Goal: Use online tool/utility: Utilize a website feature to perform a specific function

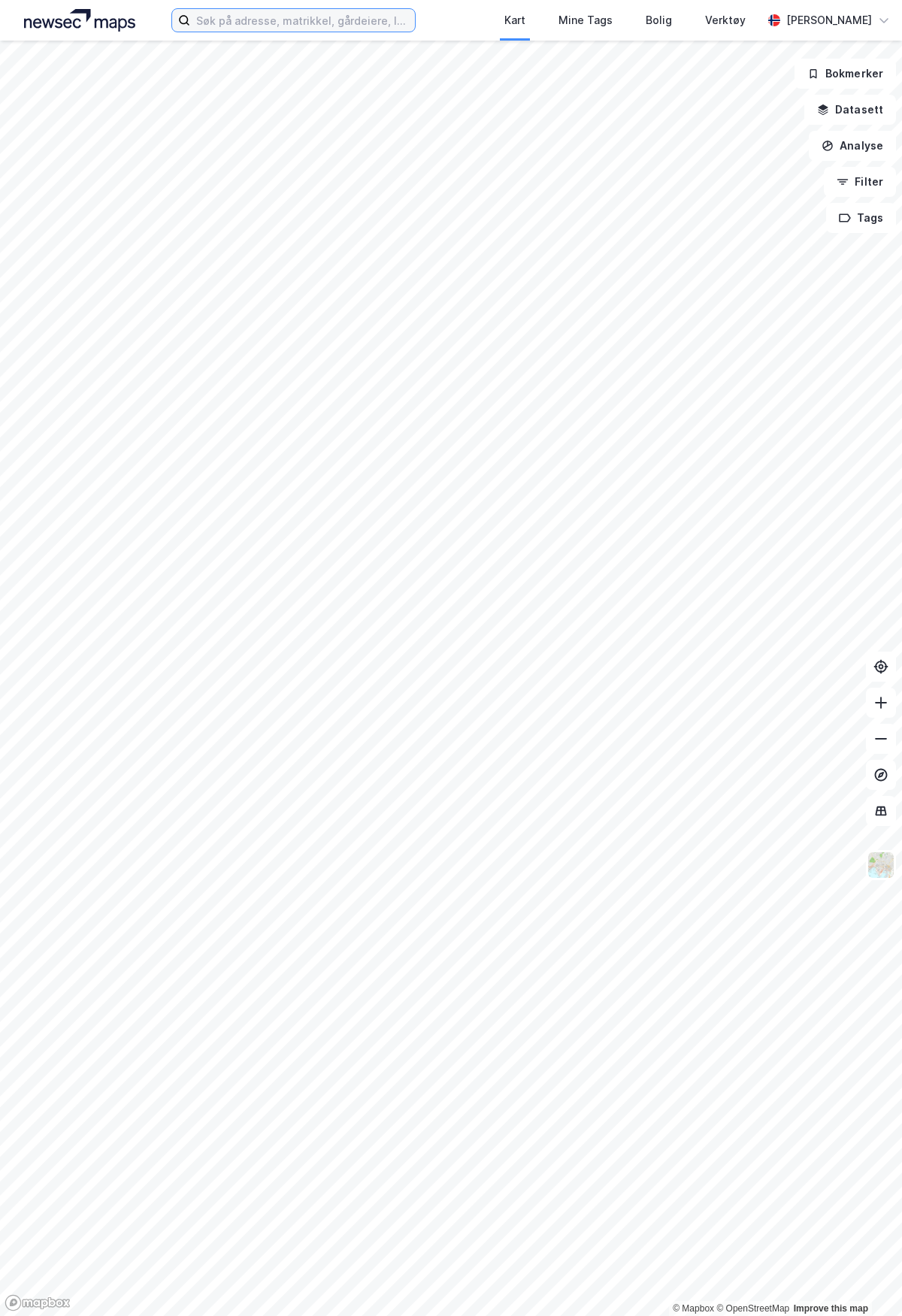
click at [334, 10] on input at bounding box center [302, 20] width 225 height 23
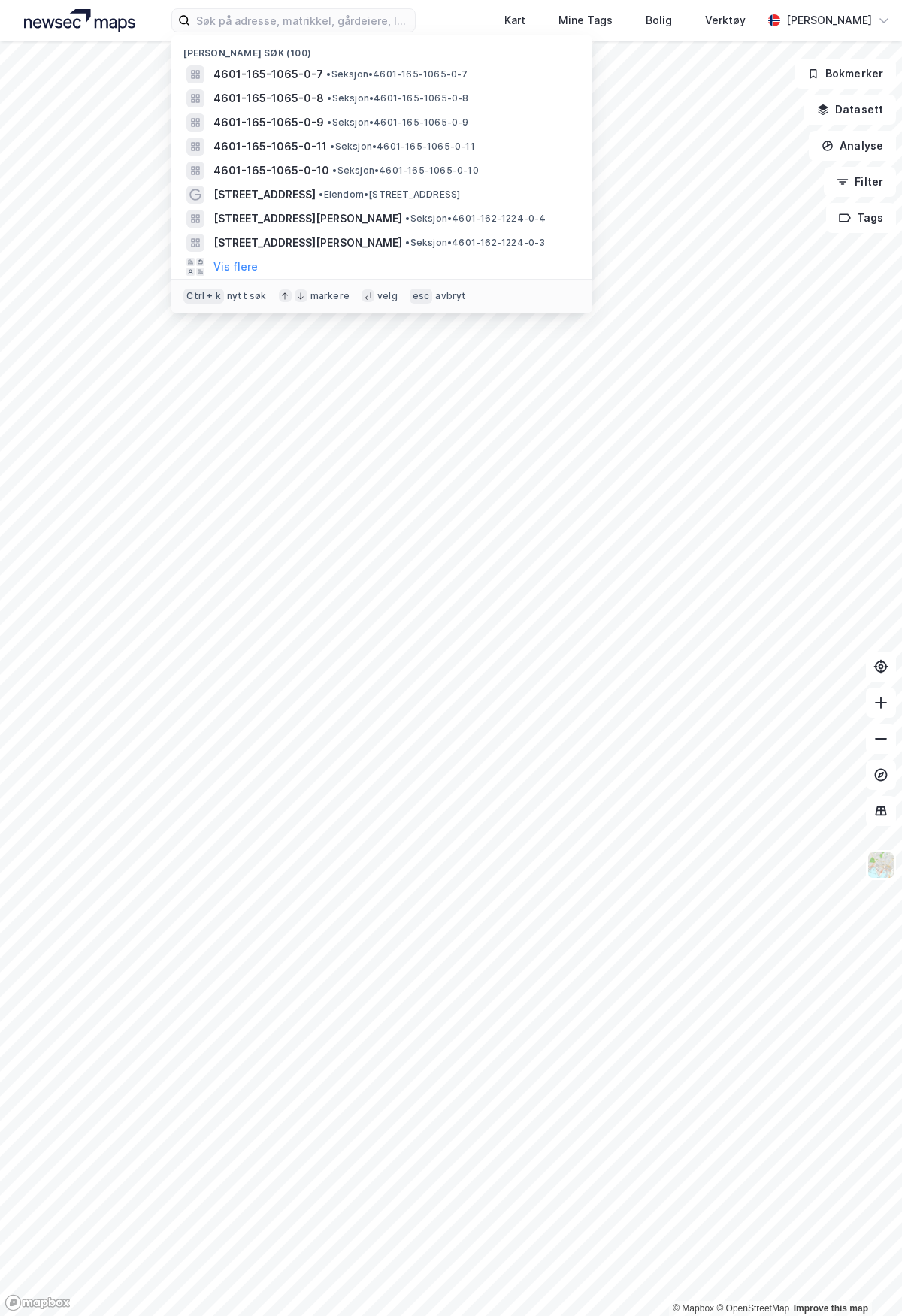
click at [312, 79] on span "4601-165-1065-0-7" at bounding box center [269, 73] width 110 height 18
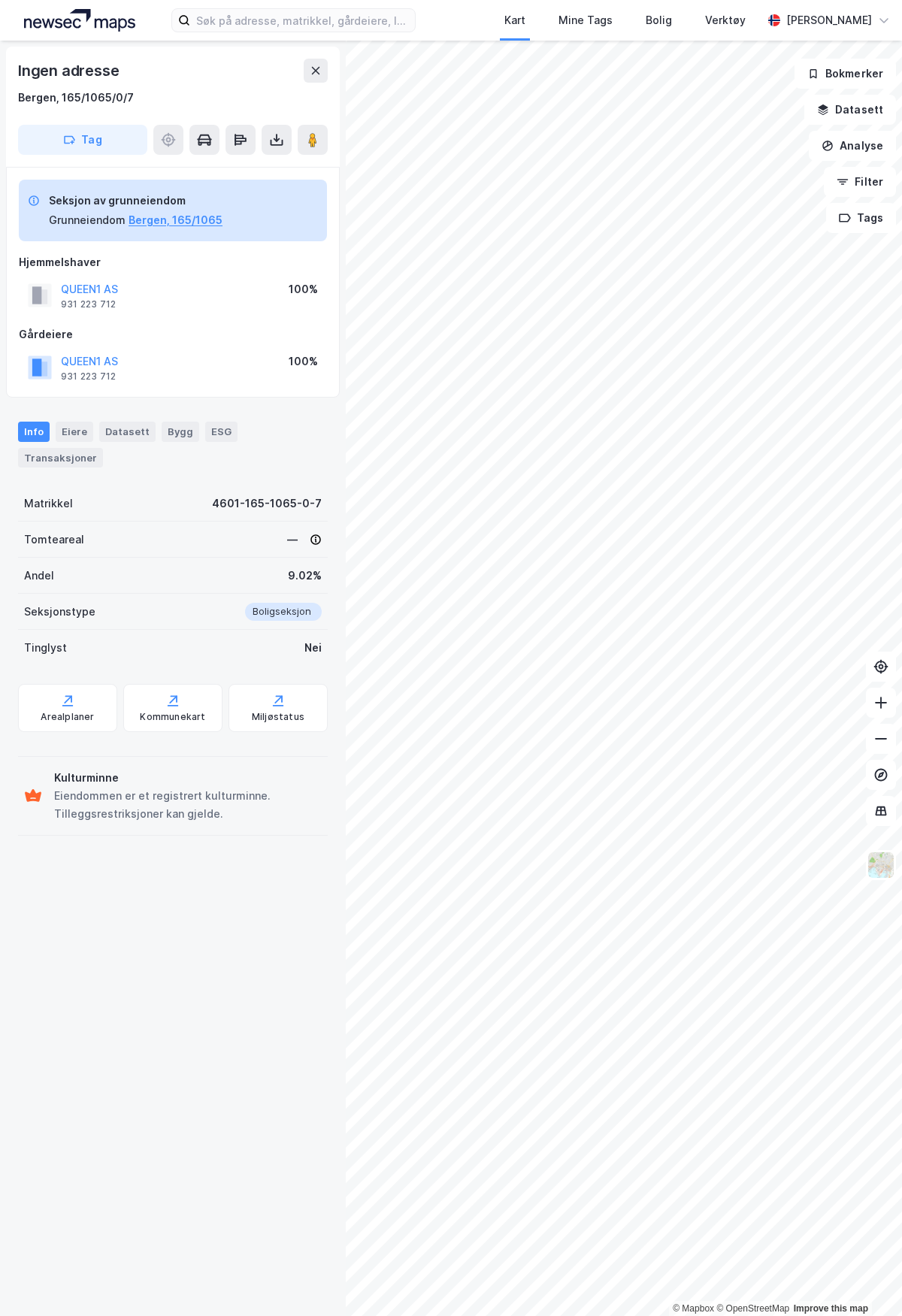
click at [98, 95] on div "Bergen, 165/1065/0/7" at bounding box center [75, 97] width 116 height 18
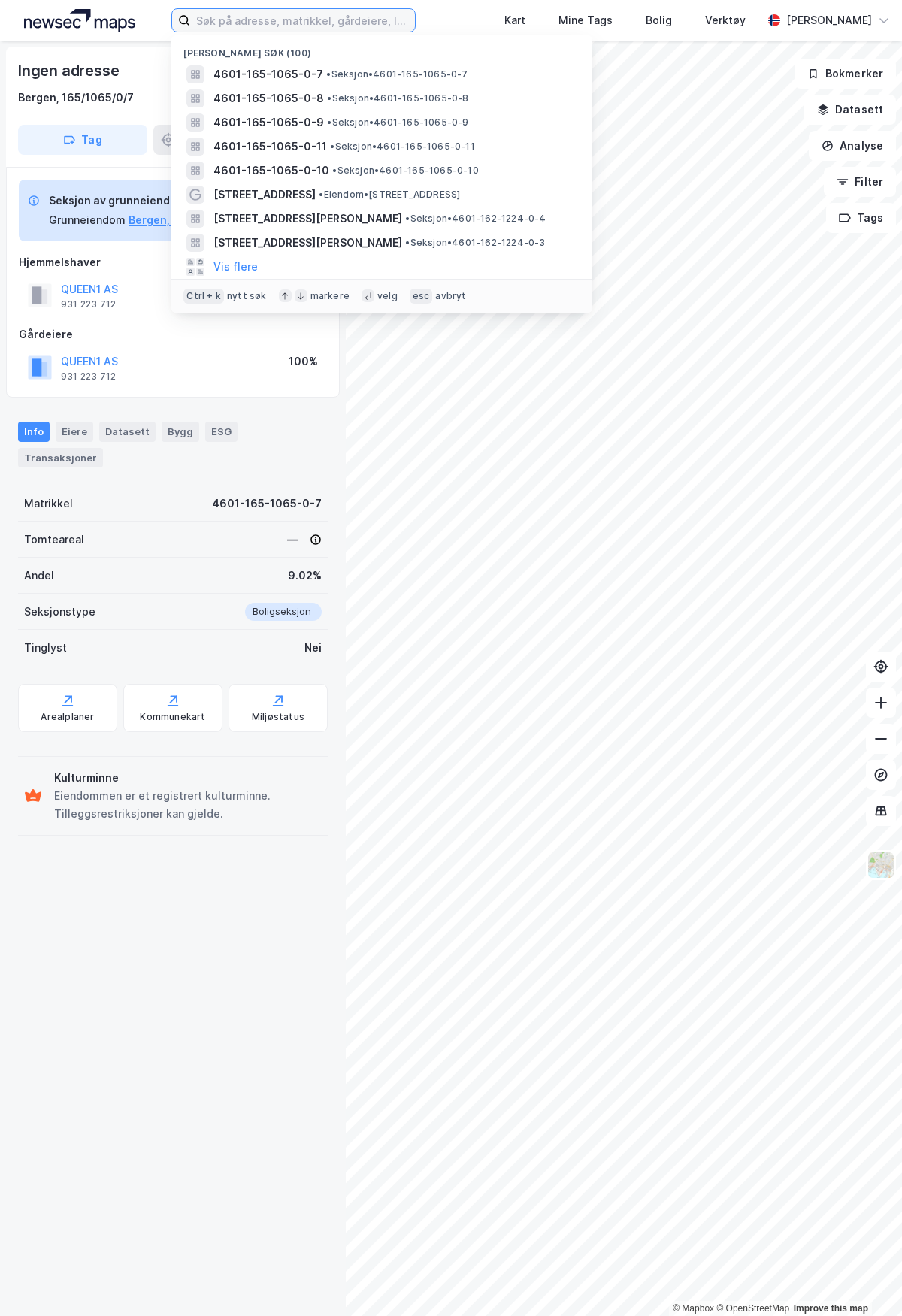
click at [318, 21] on input at bounding box center [302, 20] width 225 height 23
click at [263, 218] on span "[STREET_ADDRESS][PERSON_NAME]" at bounding box center [307, 218] width 188 height 18
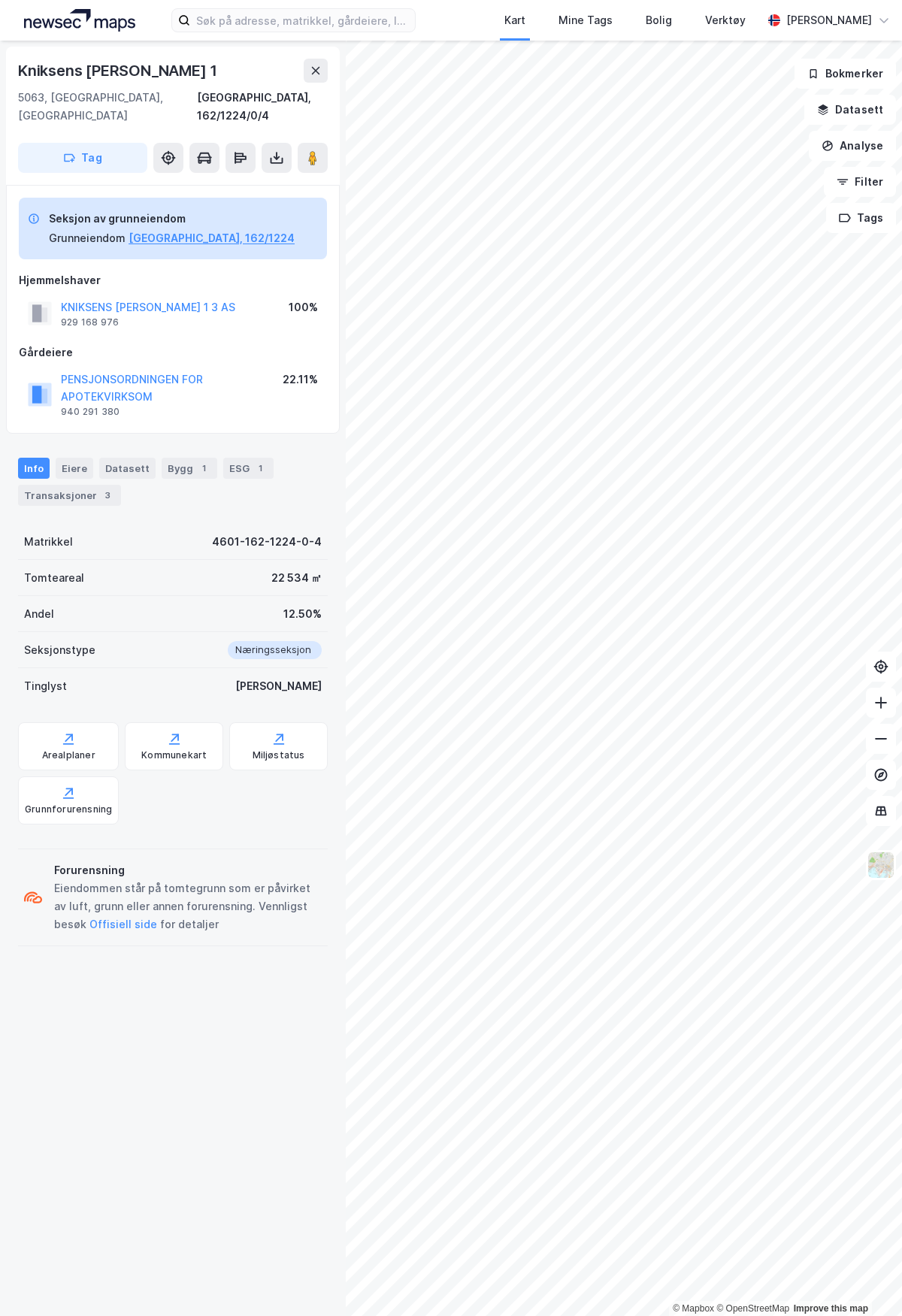
click at [860, 146] on button "Analyse" at bounding box center [852, 146] width 87 height 30
click at [696, 173] on div "Tegn område" at bounding box center [721, 177] width 131 height 13
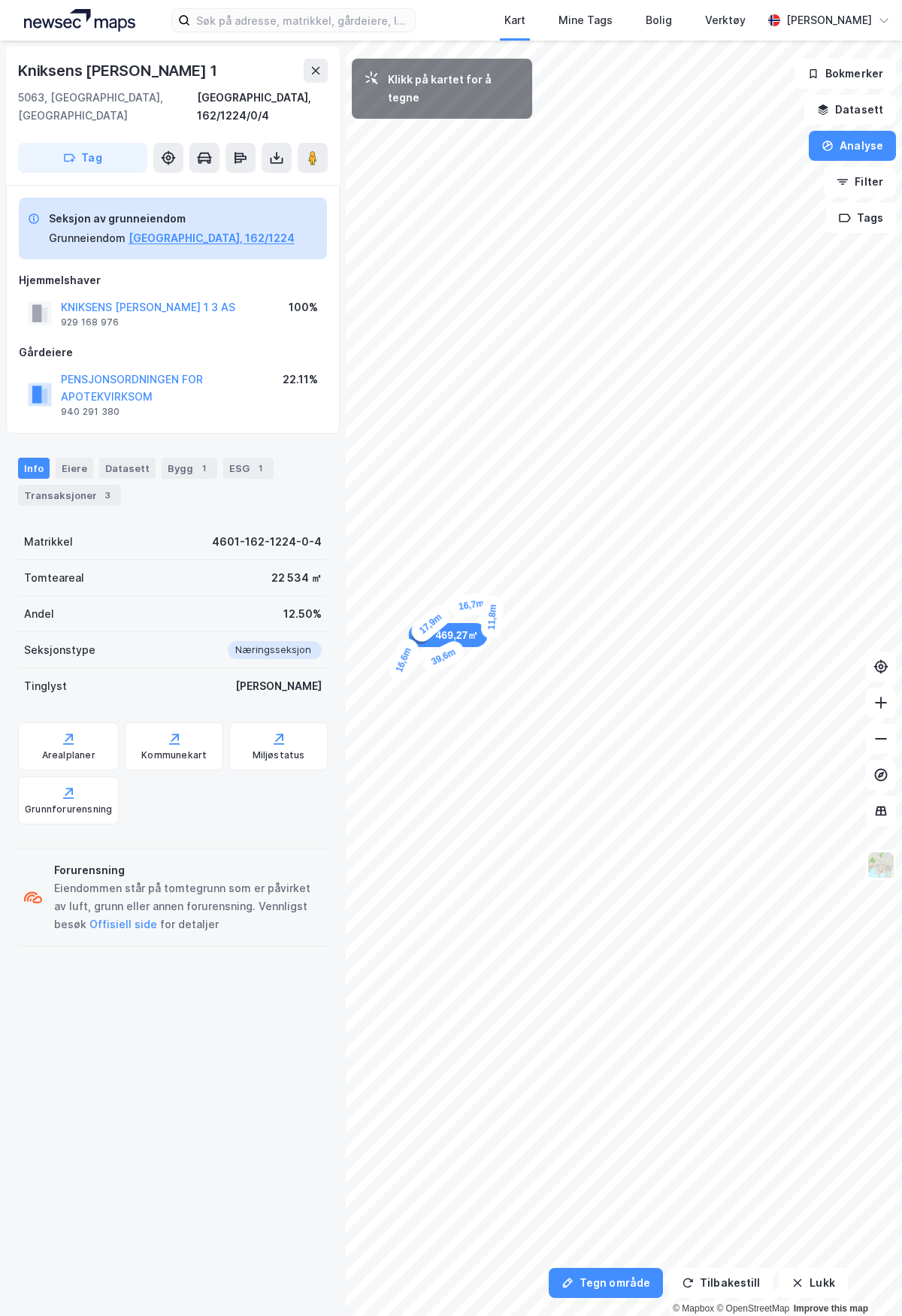
click at [491, 634] on div "11,8m" at bounding box center [492, 616] width 24 height 45
click at [467, 631] on div "8,8m" at bounding box center [479, 633] width 41 height 27
click at [448, 642] on div "8,1m" at bounding box center [458, 636] width 44 height 38
click at [433, 655] on div "17,1m" at bounding box center [415, 667] width 48 height 41
click at [423, 670] on div "10,3m" at bounding box center [409, 675] width 48 height 34
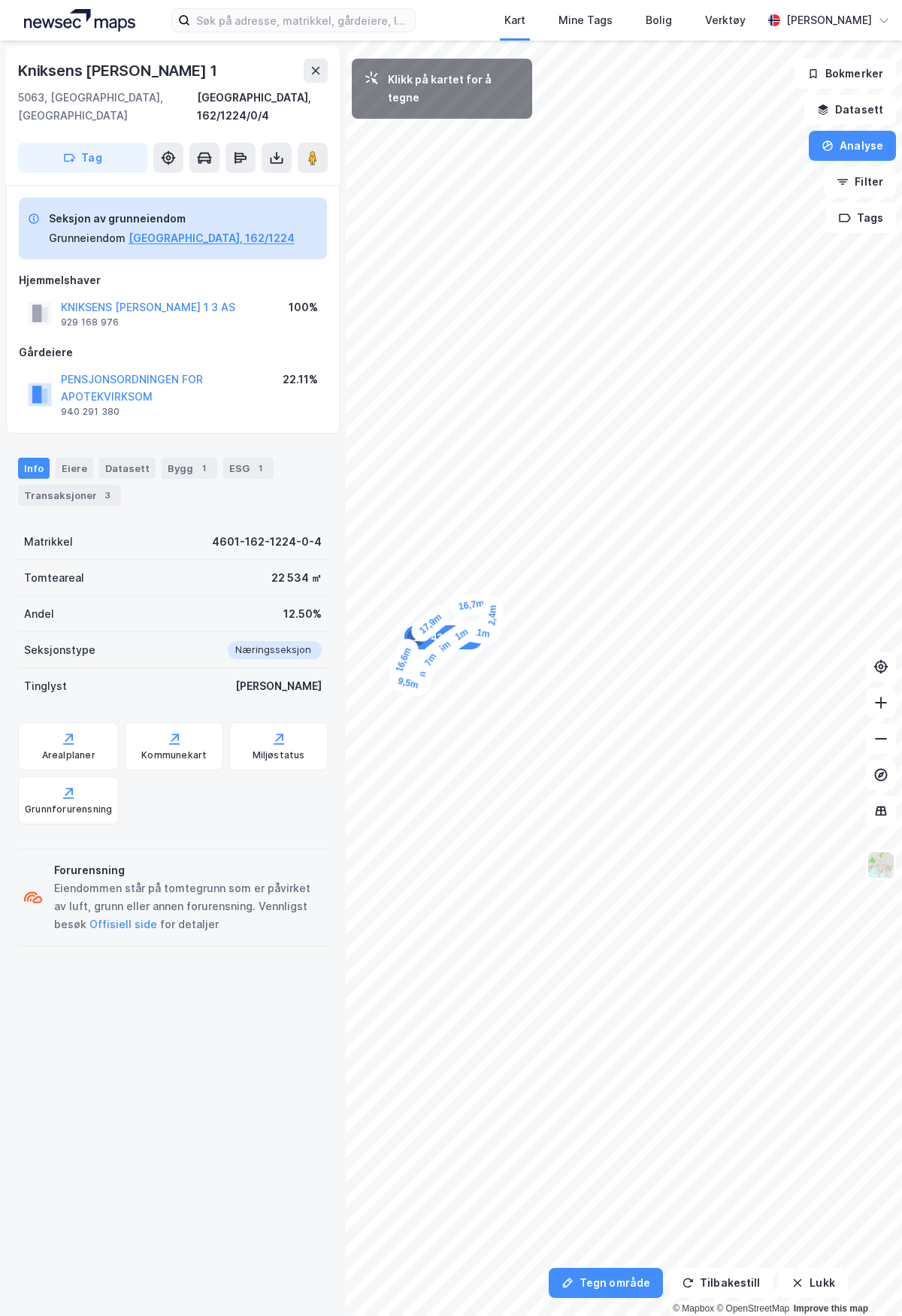
click at [421, 686] on div "9,5m" at bounding box center [408, 682] width 43 height 30
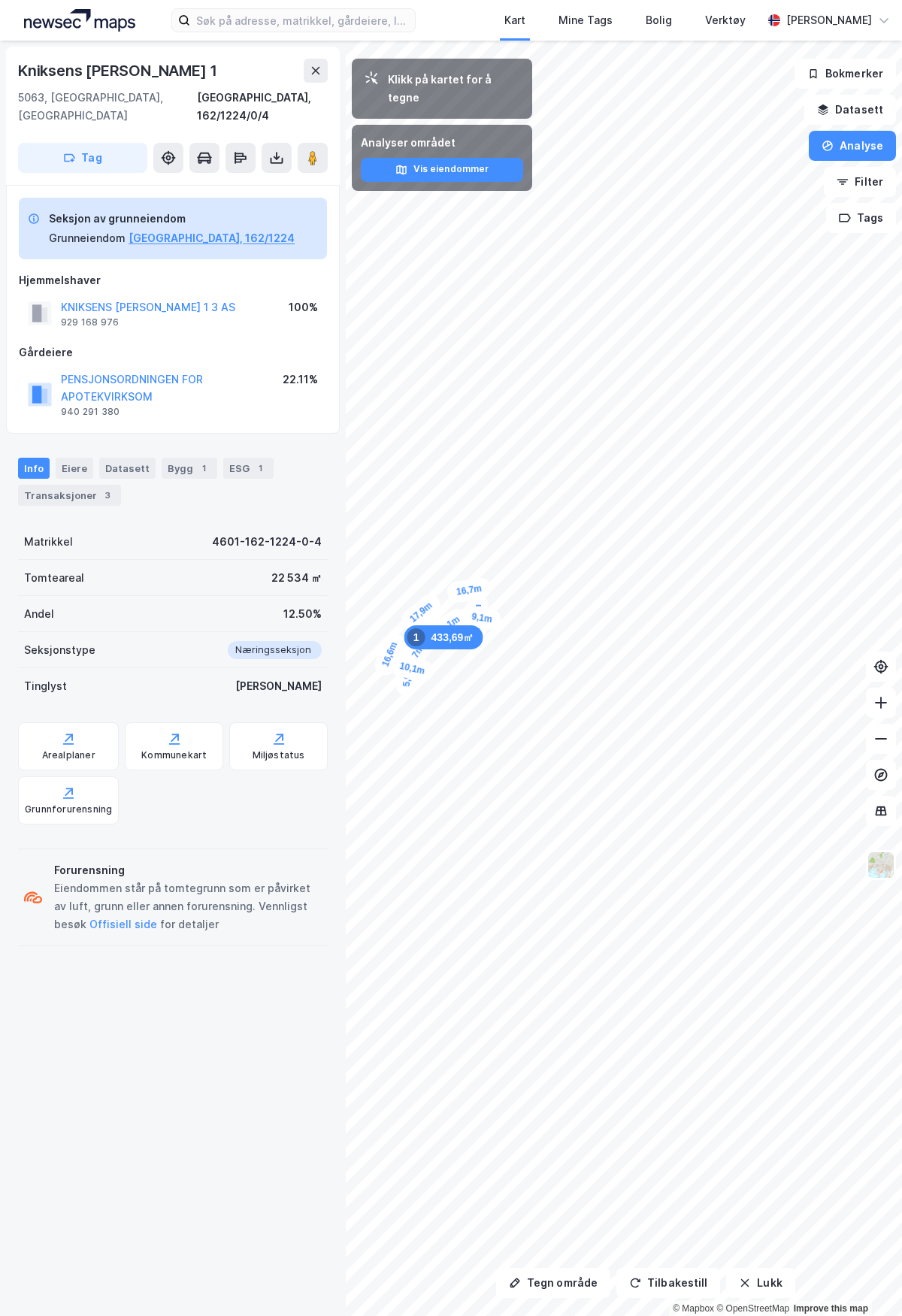
click at [416, 74] on div "Klikk på kartet for å tegne" at bounding box center [454, 89] width 133 height 36
click at [423, 158] on button "Vis eiendommer" at bounding box center [442, 170] width 162 height 24
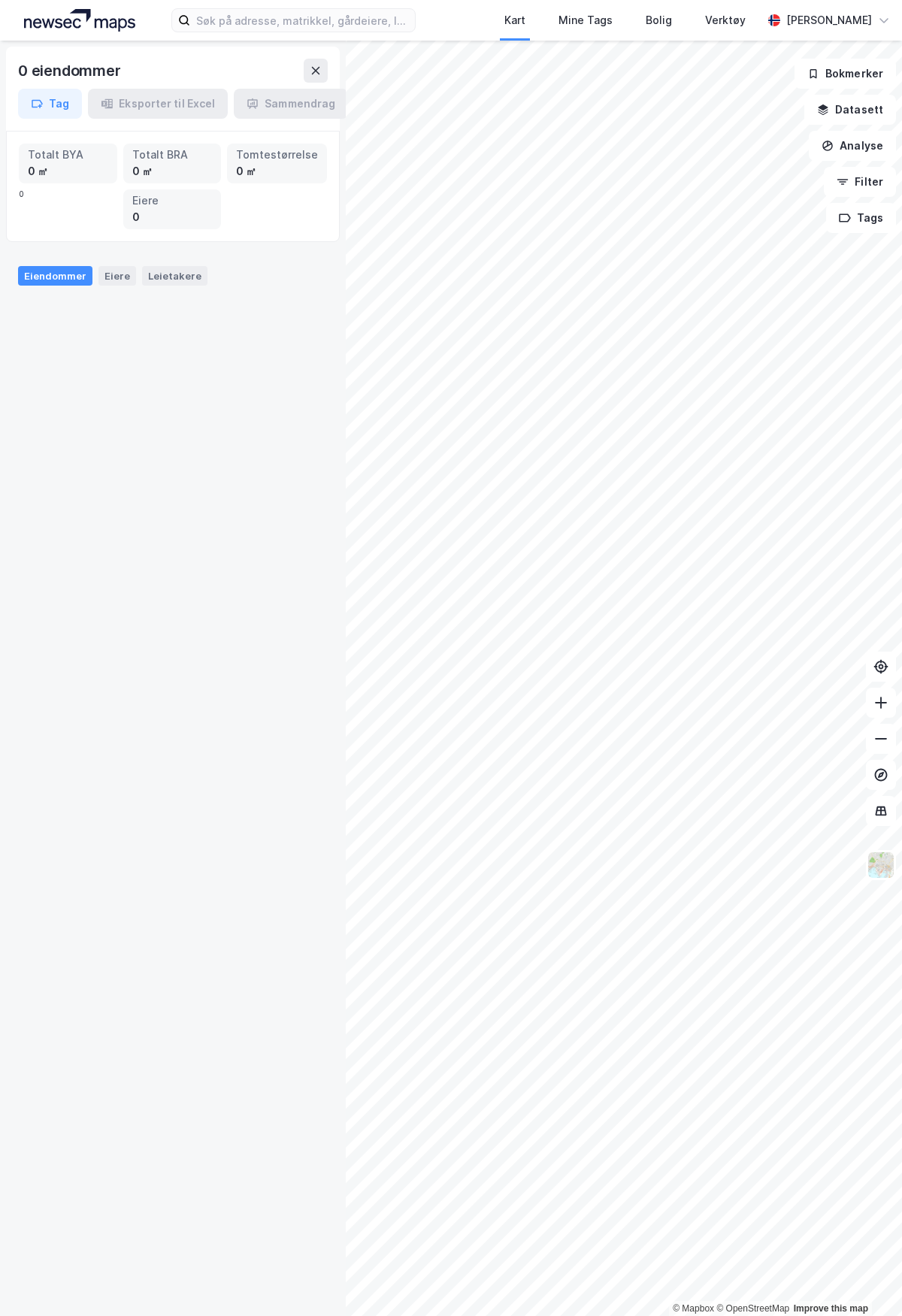
click at [860, 153] on button "Analyse" at bounding box center [852, 146] width 87 height 30
click at [665, 174] on div "Tegn område" at bounding box center [721, 177] width 131 height 13
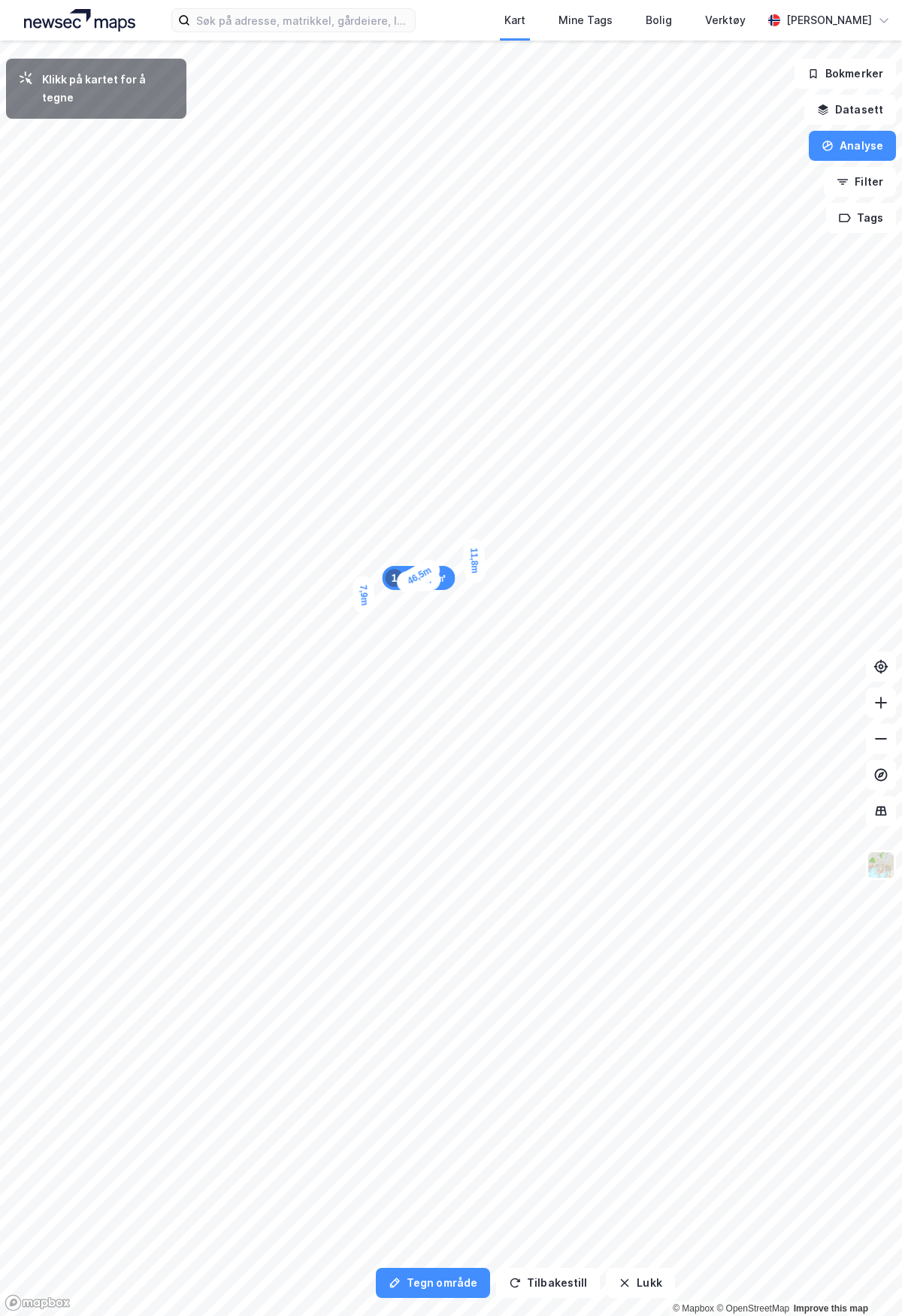
click at [474, 544] on div "11,8m" at bounding box center [475, 560] width 24 height 45
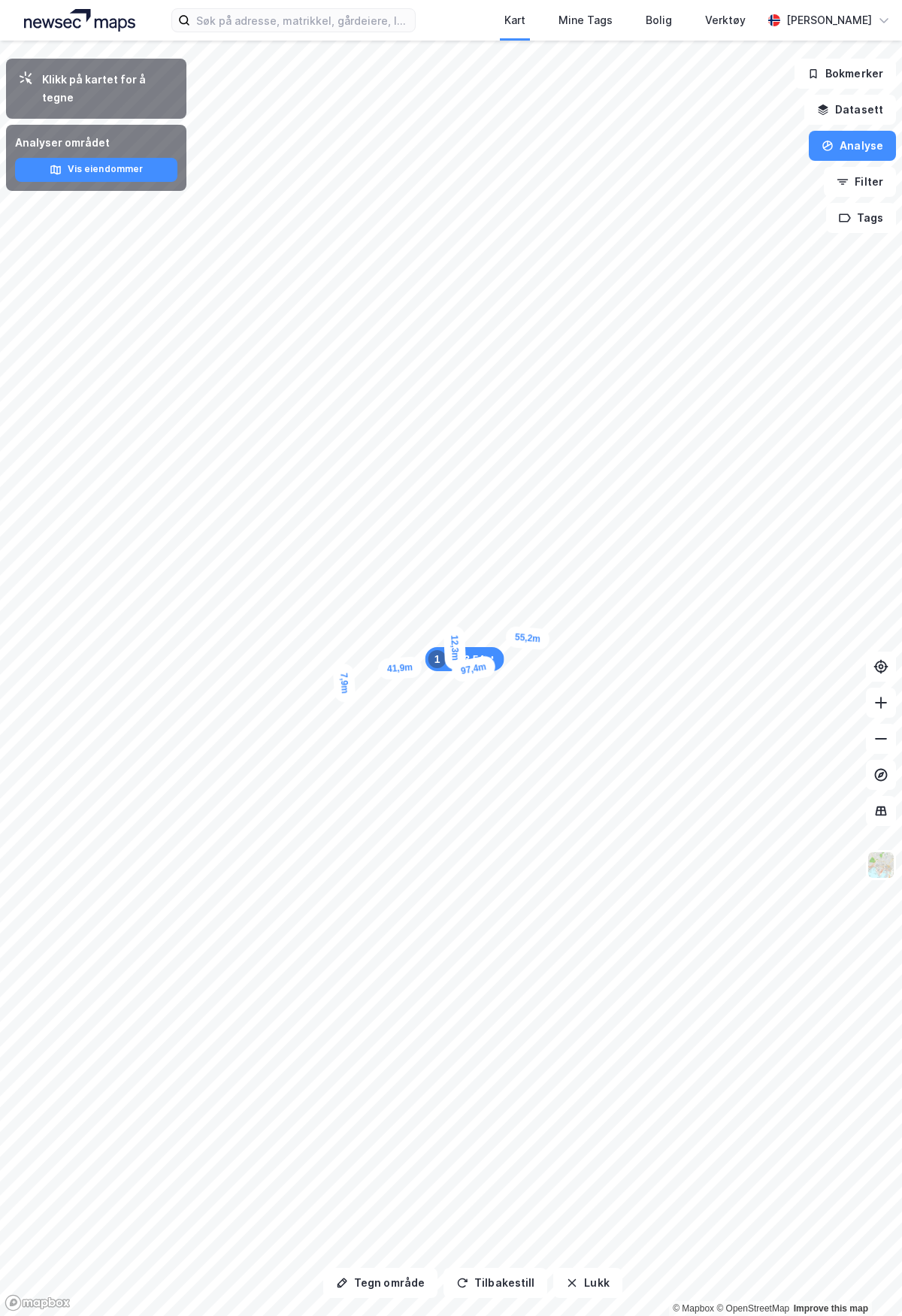
drag, startPoint x: 513, startPoint y: 577, endPoint x: 494, endPoint y: 665, distance: 90.0
click at [485, 653] on div "643,54㎡ 1" at bounding box center [465, 659] width 79 height 24
click at [837, 148] on button "Analyse" at bounding box center [852, 146] width 87 height 30
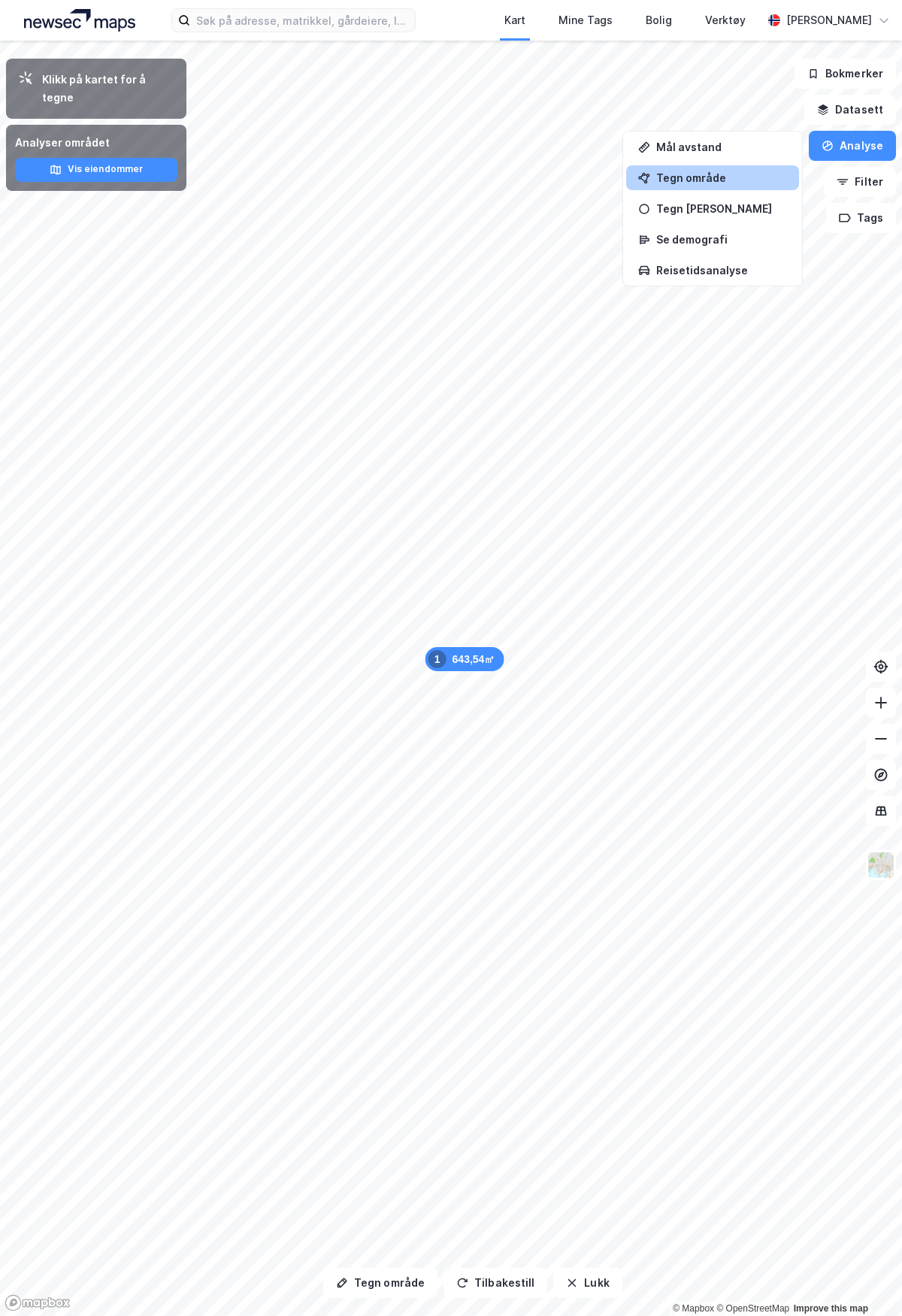
click at [684, 178] on div "Tegn område" at bounding box center [721, 177] width 131 height 13
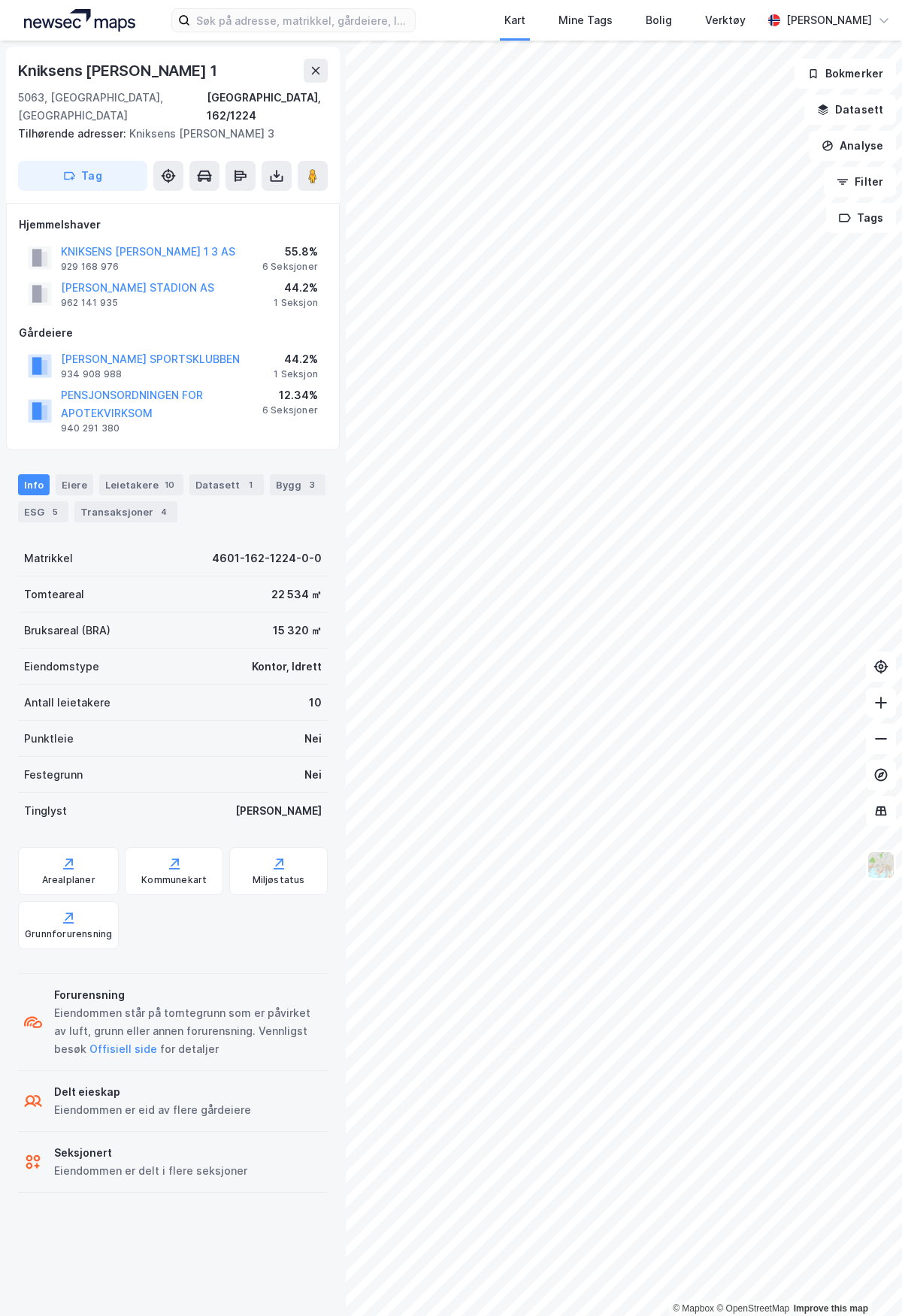
drag, startPoint x: 850, startPoint y: 148, endPoint x: 842, endPoint y: 145, distance: 8.5
click at [851, 148] on button "Analyse" at bounding box center [852, 146] width 87 height 30
click at [671, 178] on div "Tegn område" at bounding box center [721, 177] width 131 height 13
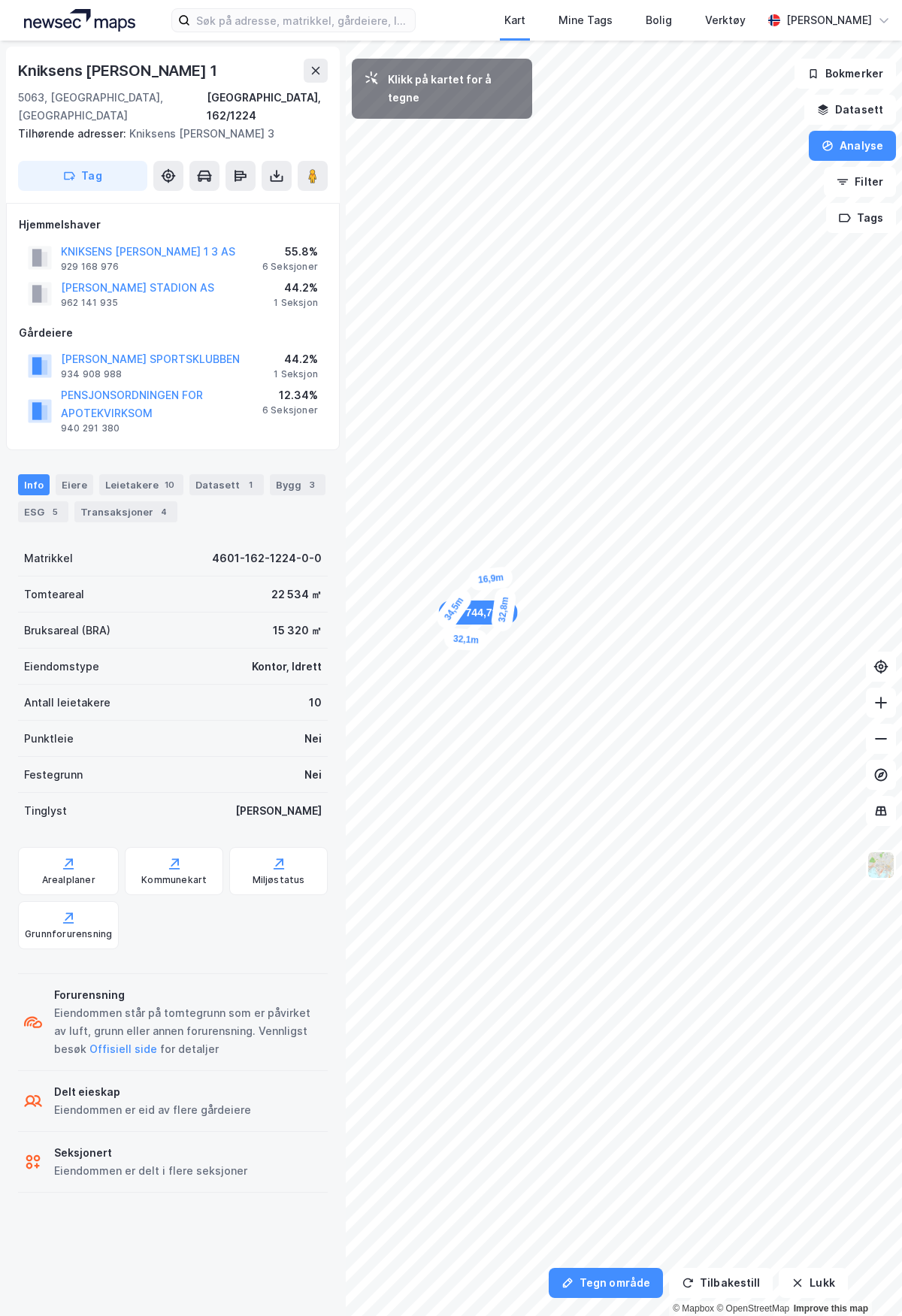
click at [474, 579] on div "16,9m" at bounding box center [492, 578] width 46 height 25
click at [444, 603] on div "19m" at bounding box center [441, 620] width 32 height 41
